Goal: Obtain resource: Download file/media

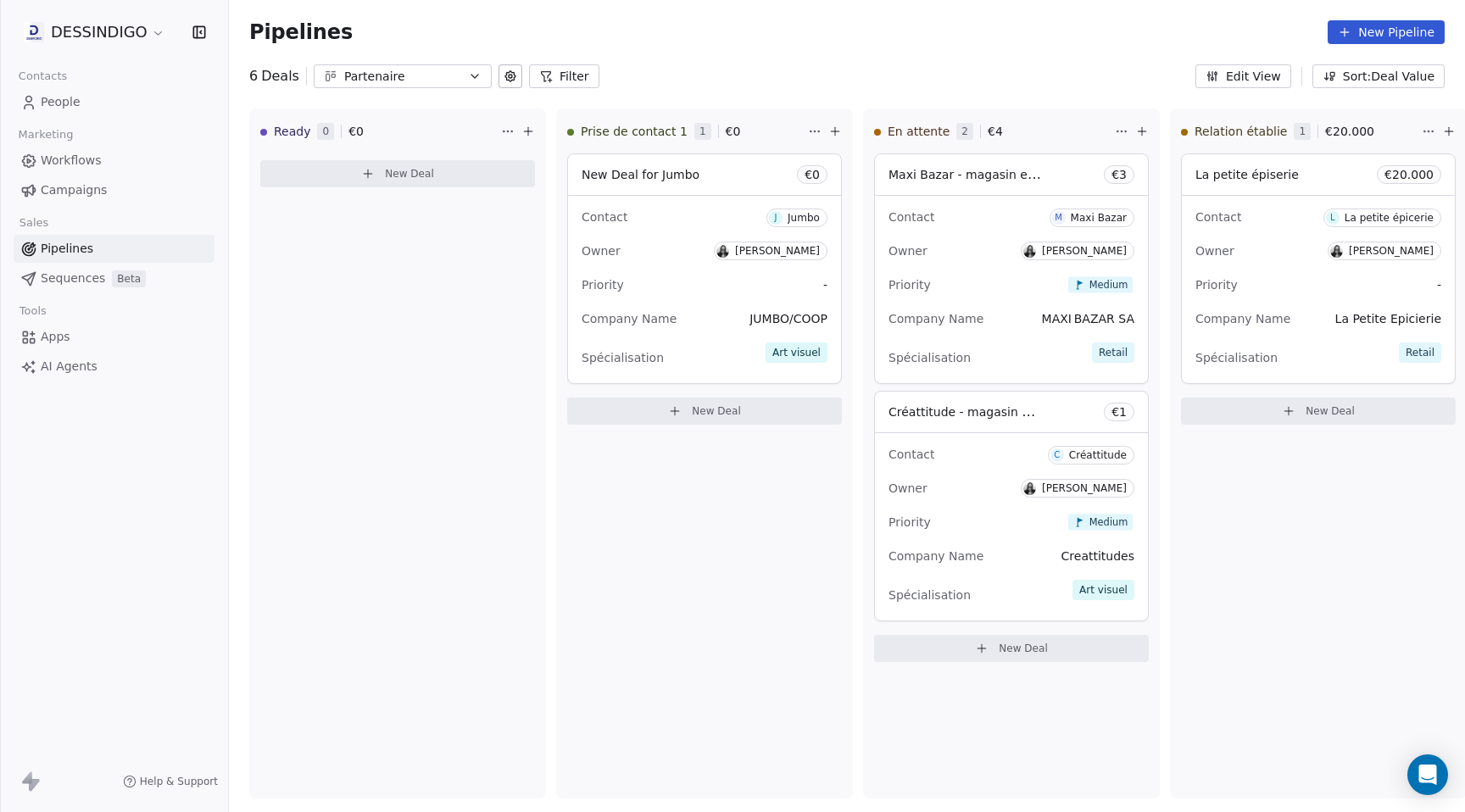
click at [60, 93] on span "People" at bounding box center [61, 102] width 40 height 18
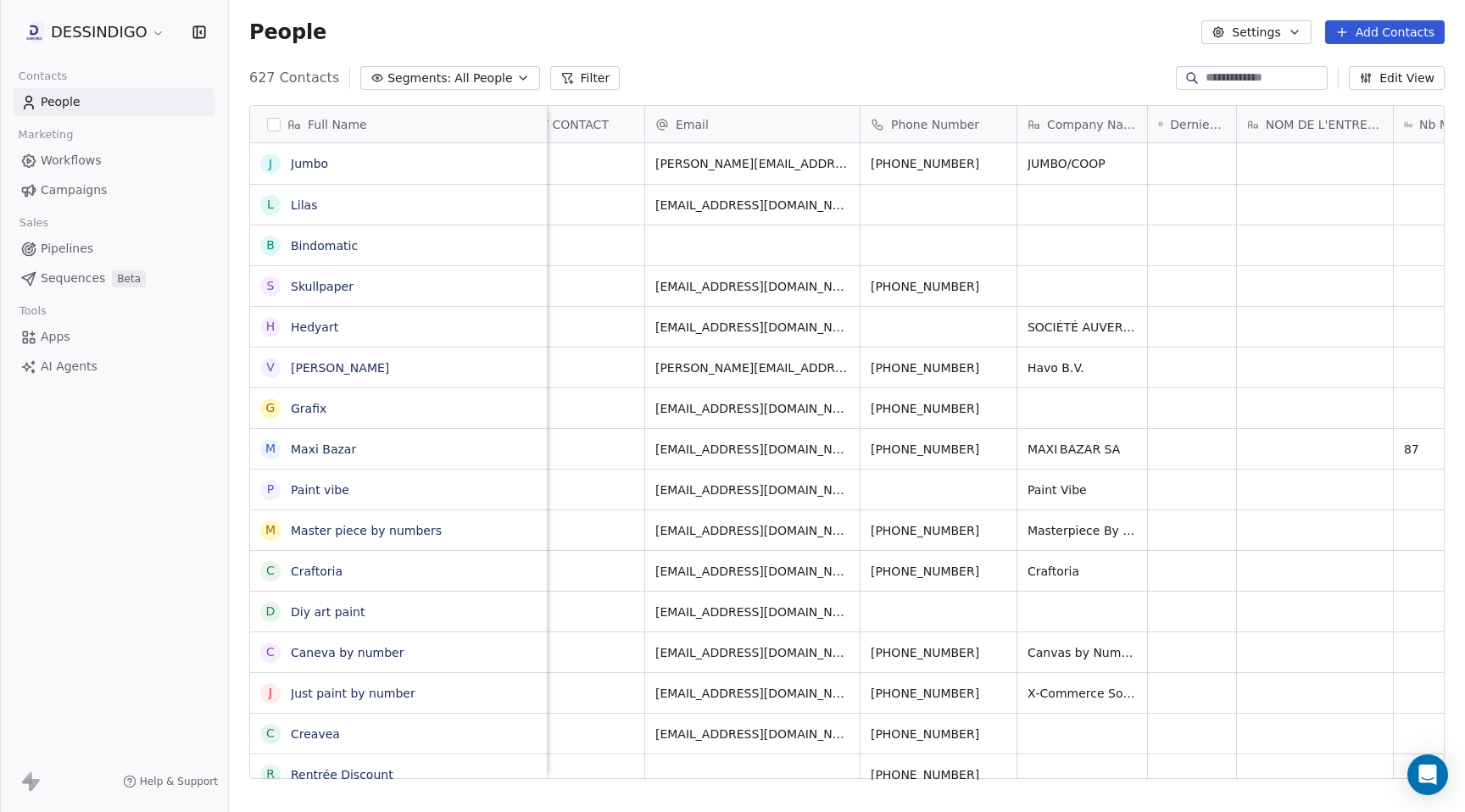
scroll to position [0, 1750]
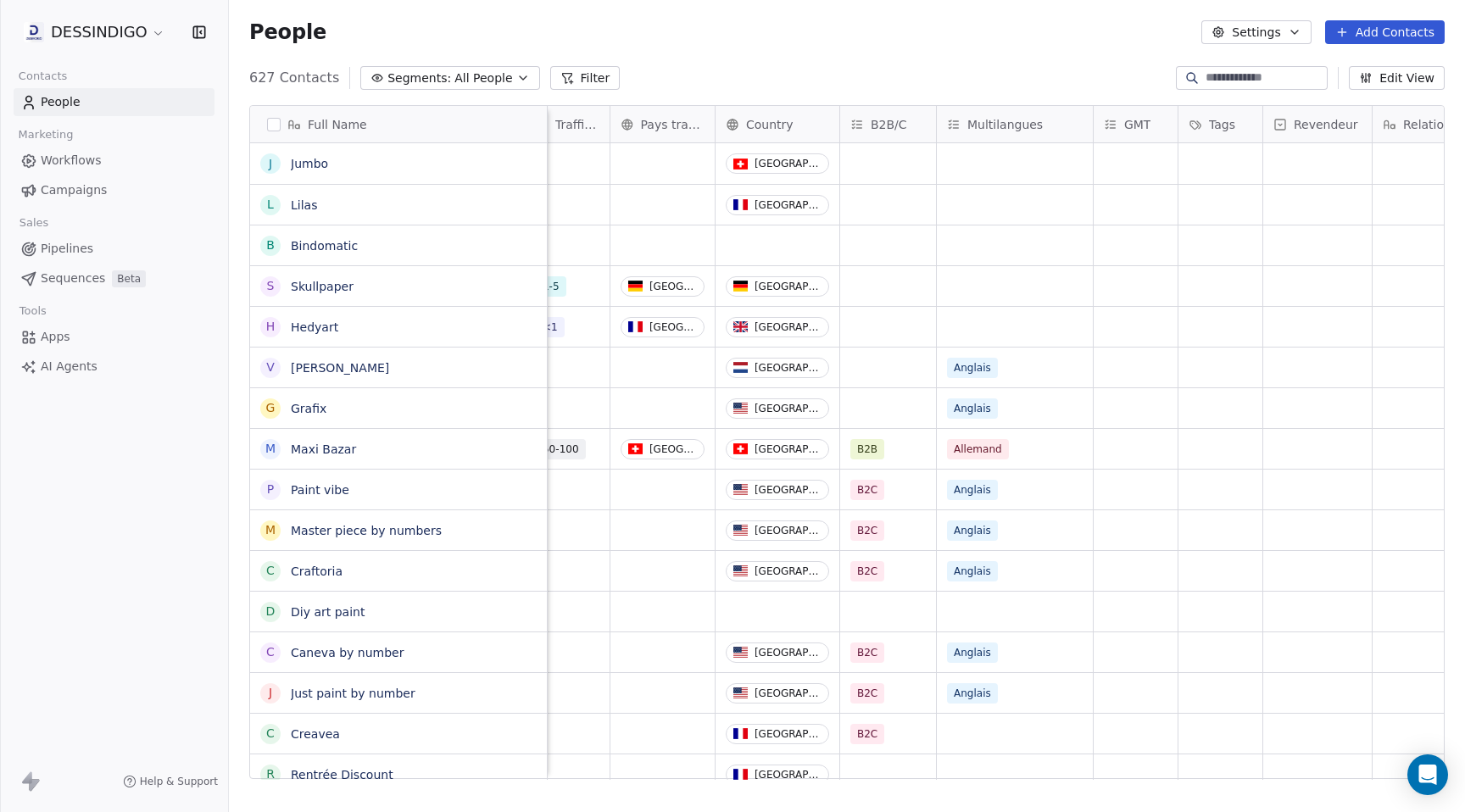
click at [764, 120] on span "Country" at bounding box center [770, 124] width 48 height 17
click at [790, 40] on html "DESSINDIGO Contacts People Marketing Workflows Campaigns Sales Pipelines Sequen…" at bounding box center [732, 406] width 1465 height 812
click at [575, 82] on button "Filter" at bounding box center [586, 78] width 70 height 24
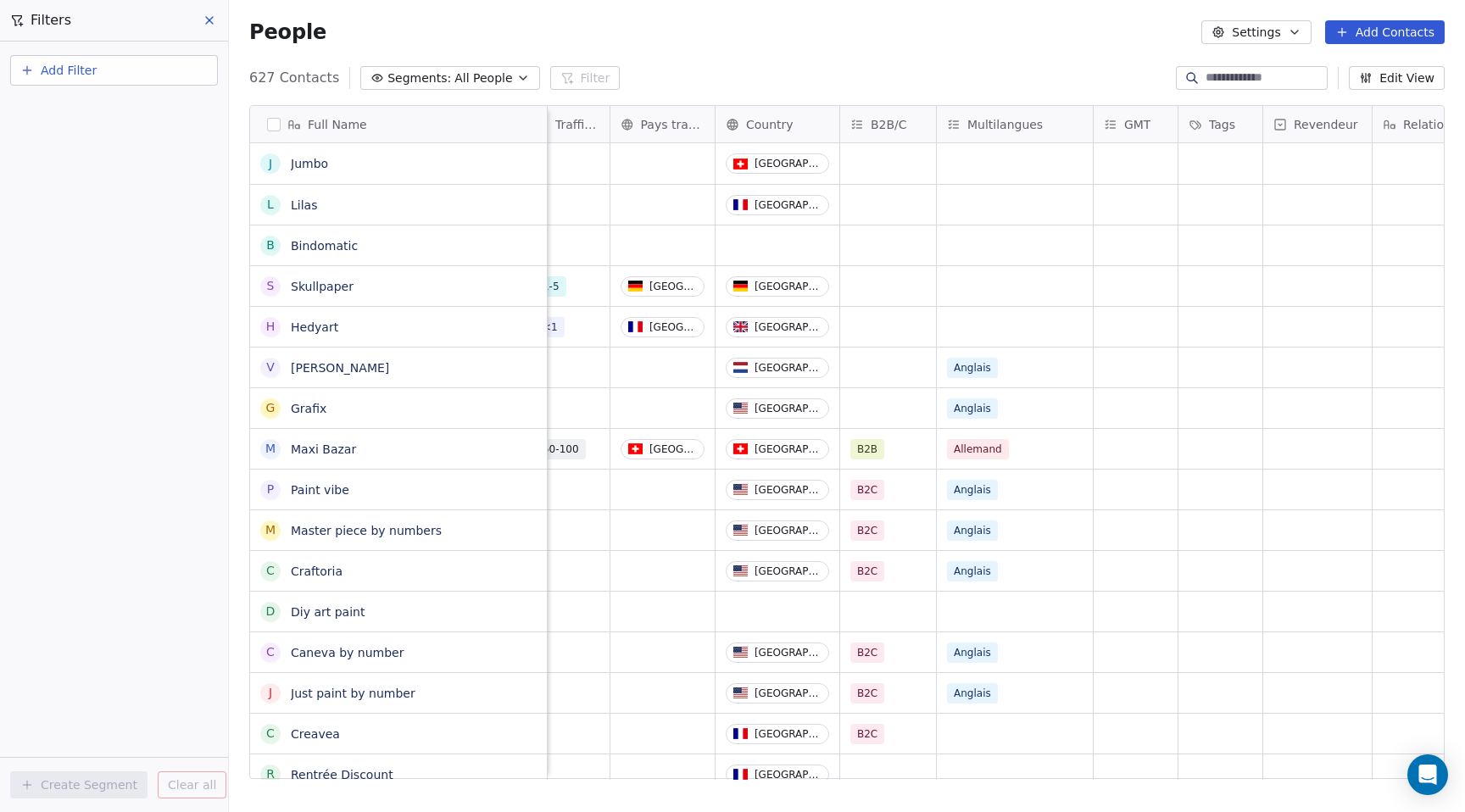
click at [125, 66] on button "Add Filter" at bounding box center [114, 70] width 208 height 31
click at [93, 110] on span "Contact properties" at bounding box center [83, 111] width 110 height 18
type input "****"
click at [59, 170] on span "Country" at bounding box center [52, 171] width 48 height 17
click at [66, 179] on div "Is" at bounding box center [113, 180] width 177 height 27
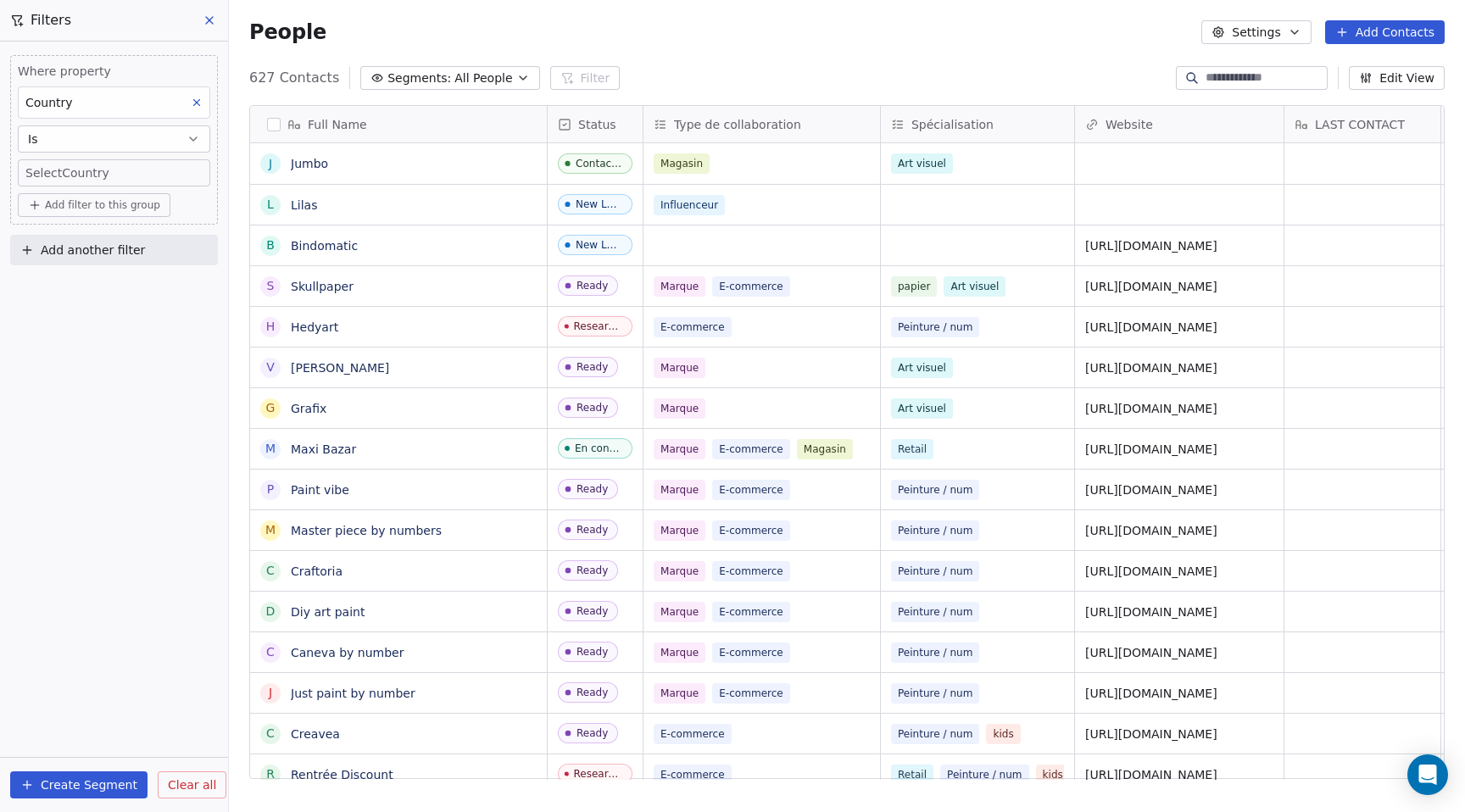
scroll to position [714, 1236]
click at [81, 175] on body "DESSINDIGO Contacts People Marketing Workflows Campaigns Sales Pipelines Sequen…" at bounding box center [732, 406] width 1465 height 812
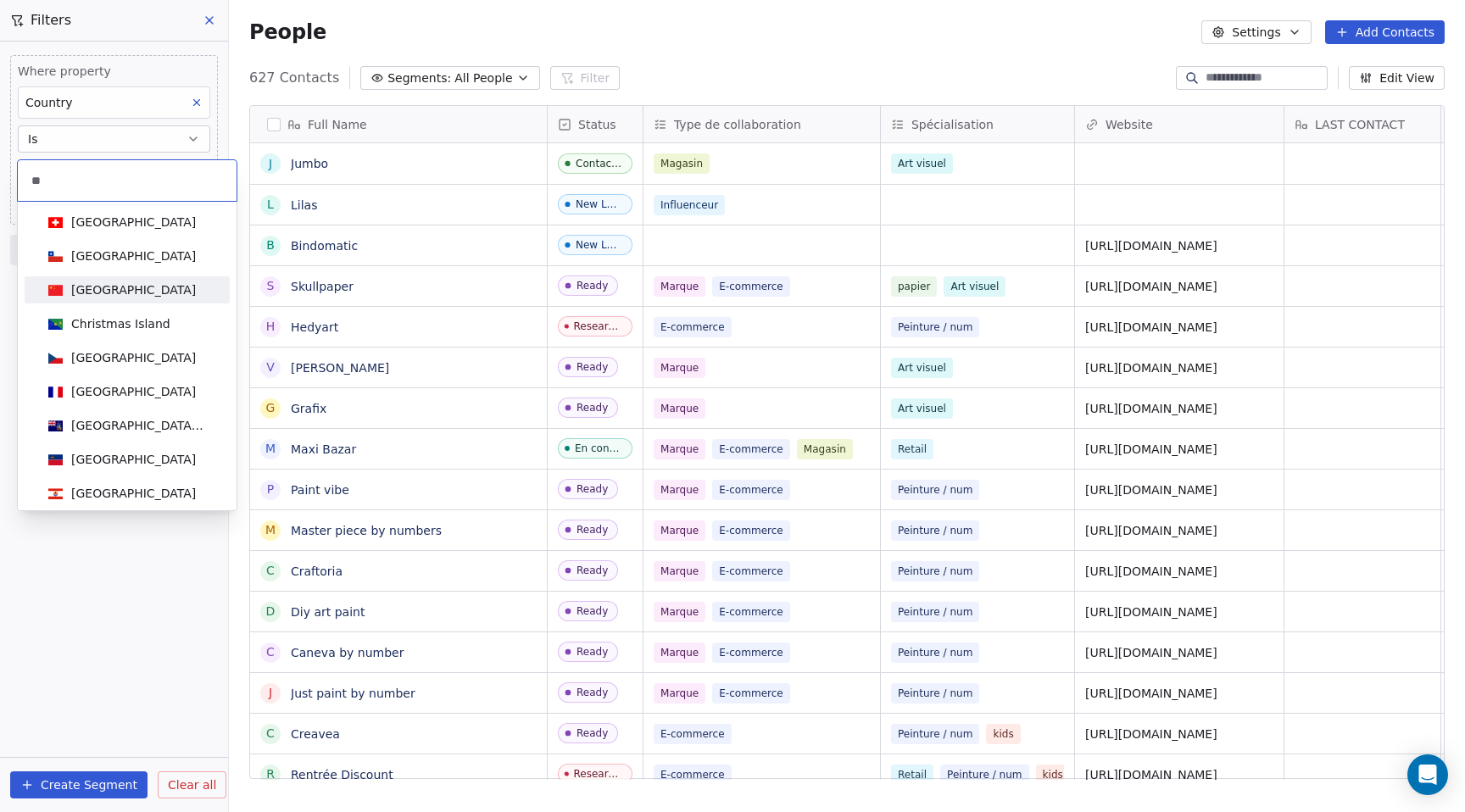
type input "**"
click at [103, 299] on div "[GEOGRAPHIC_DATA]" at bounding box center [127, 290] width 171 height 19
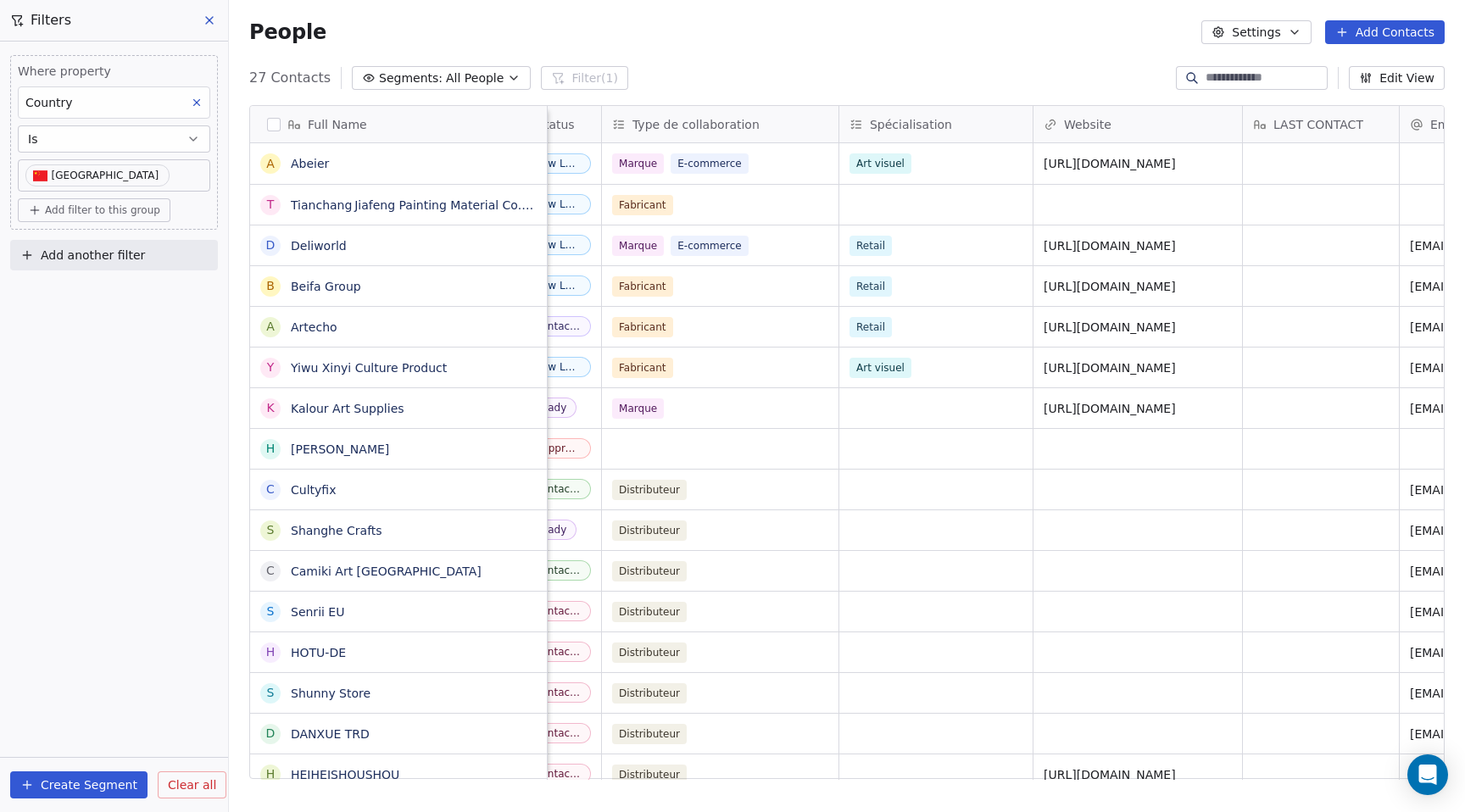
scroll to position [0, 0]
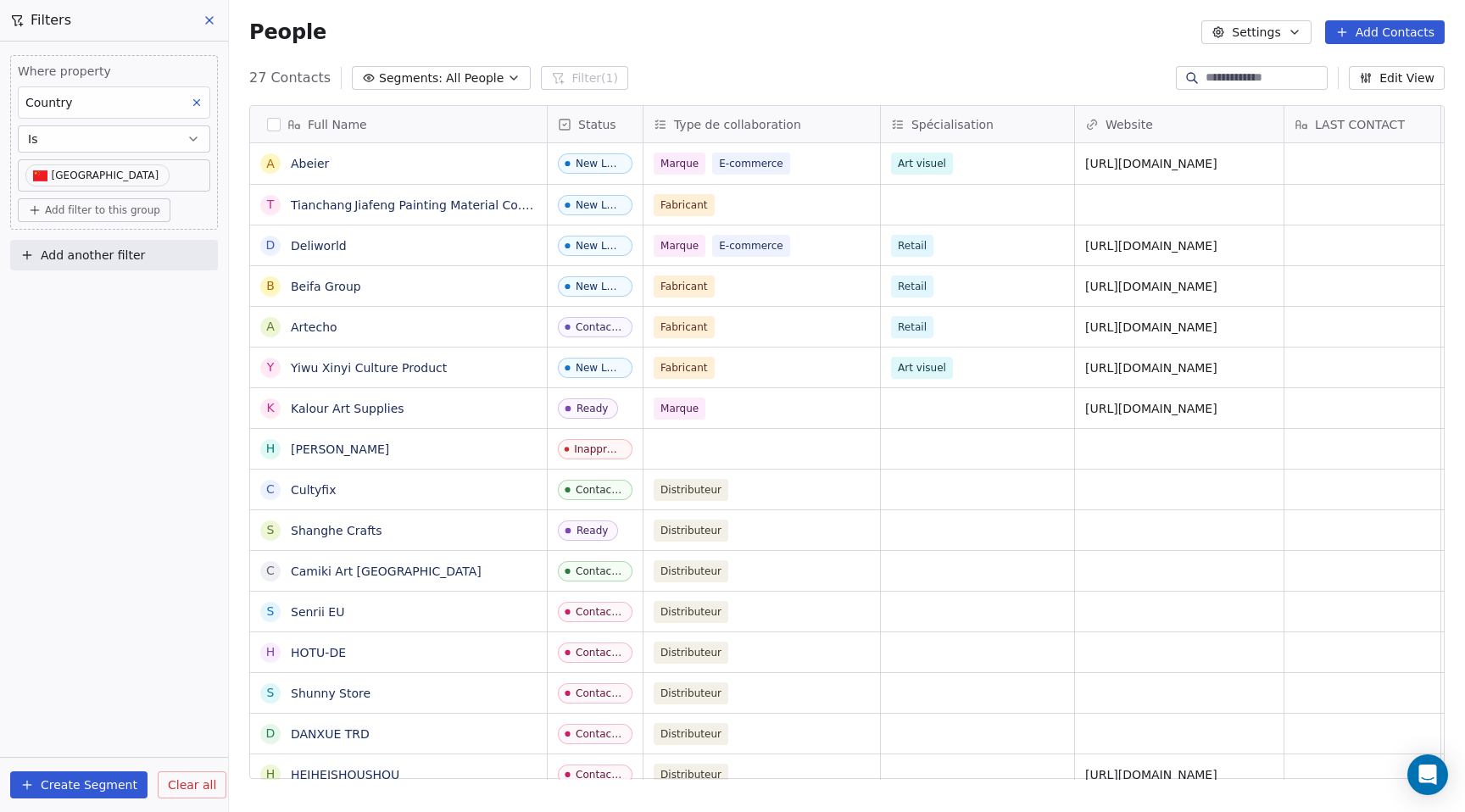
click at [277, 124] on button "button" at bounding box center [274, 125] width 14 height 14
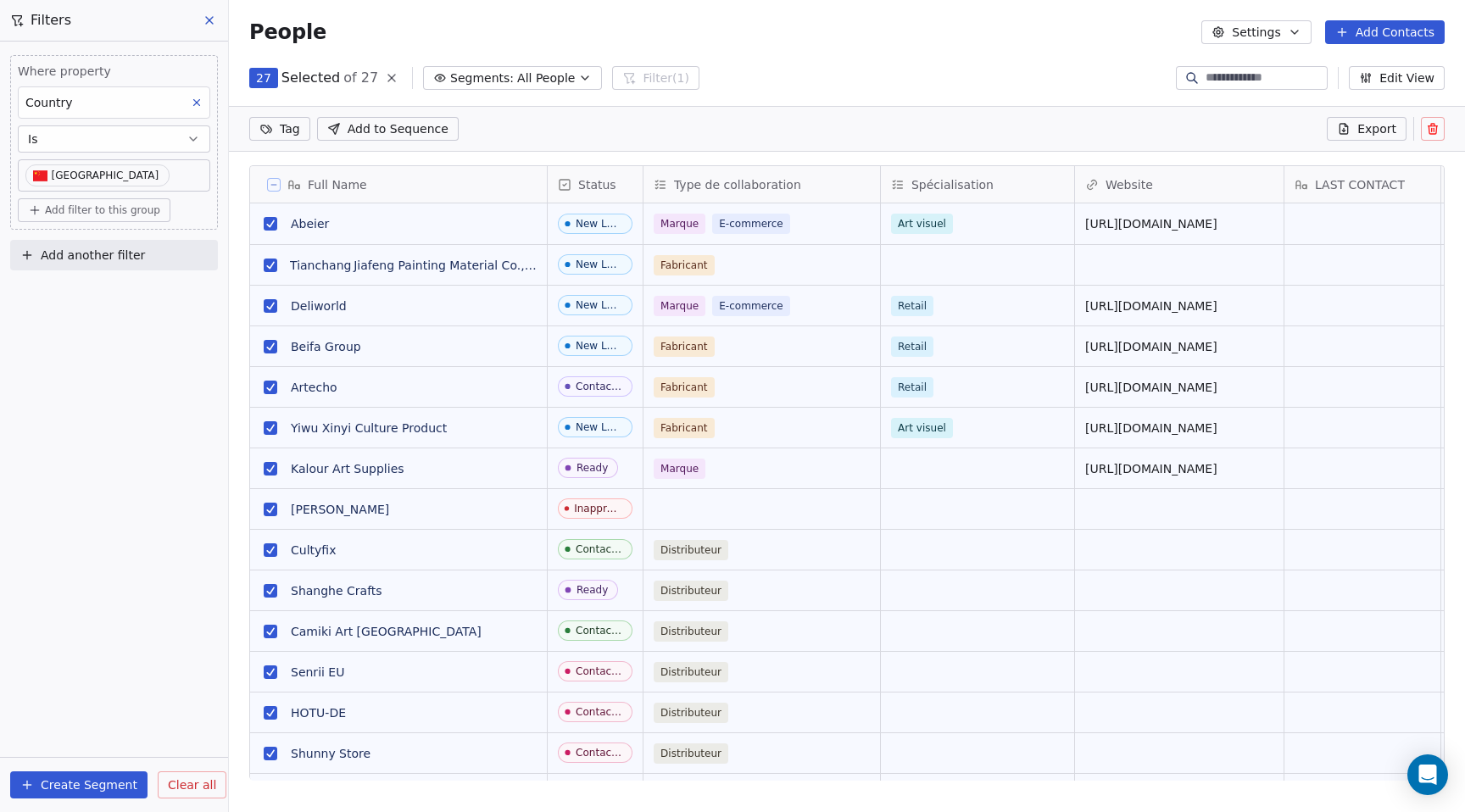
click at [1374, 126] on span "Export" at bounding box center [1376, 128] width 39 height 17
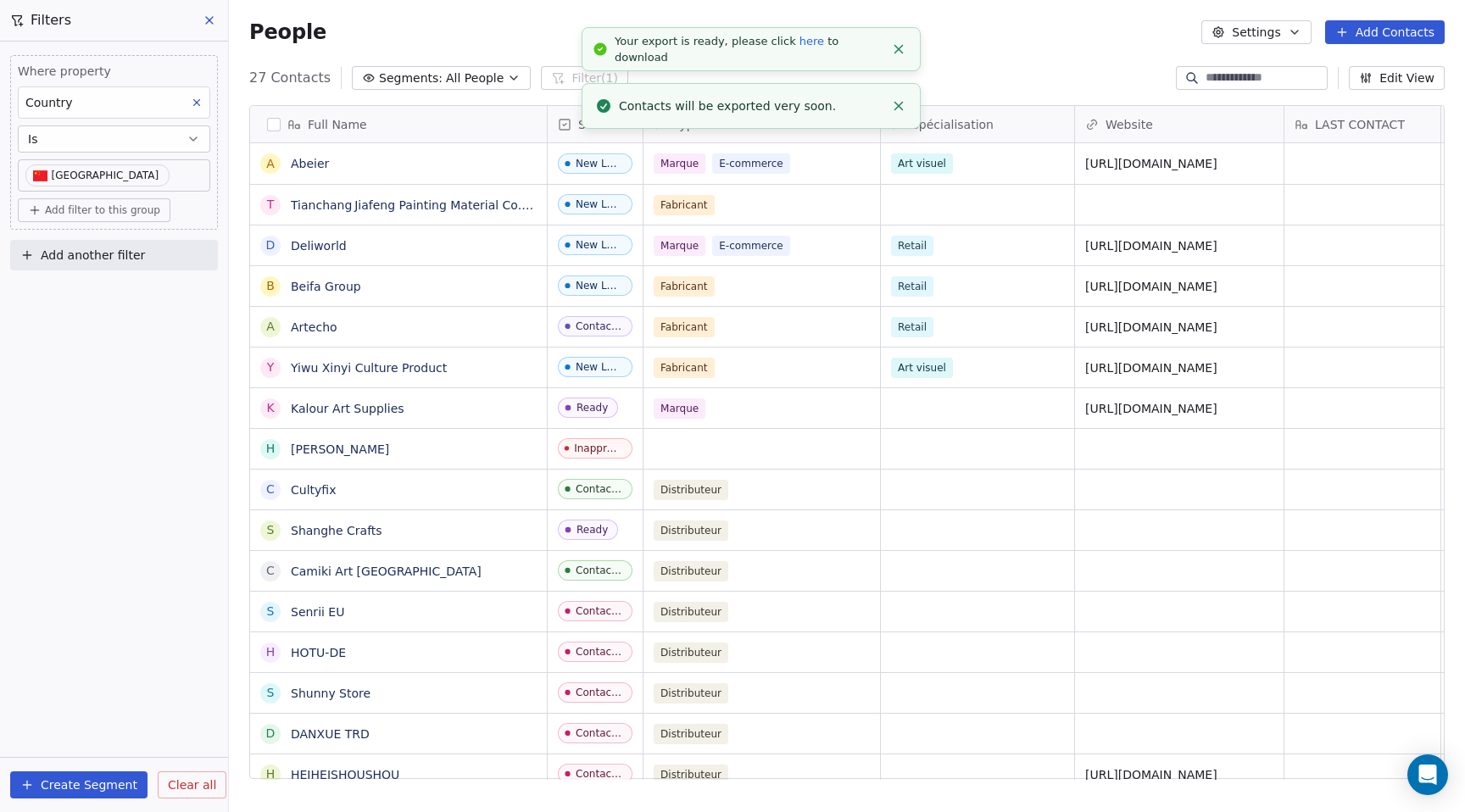
click at [799, 48] on link "here" at bounding box center [811, 41] width 25 height 13
